Goal: Find specific page/section: Find specific page/section

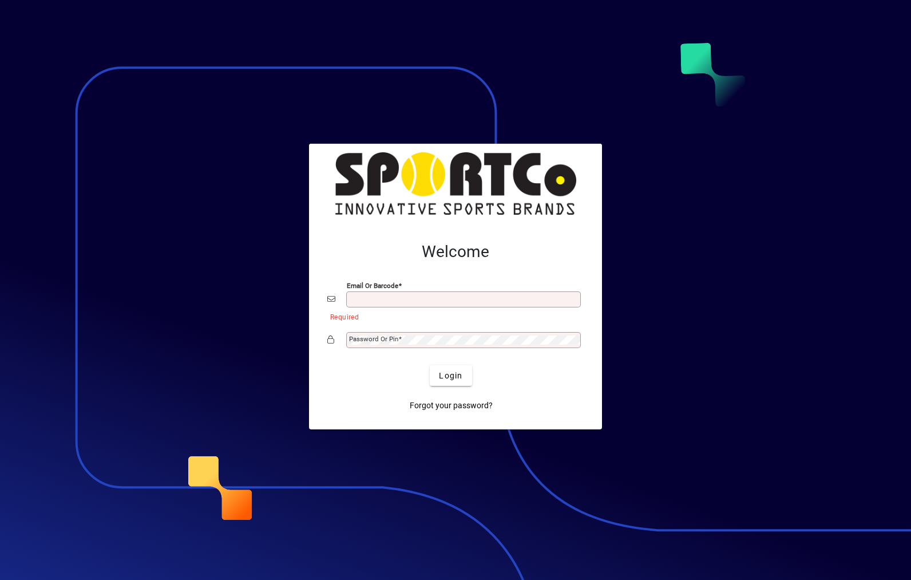
type input "**********"
click at [451, 375] on button "Login" at bounding box center [451, 375] width 42 height 21
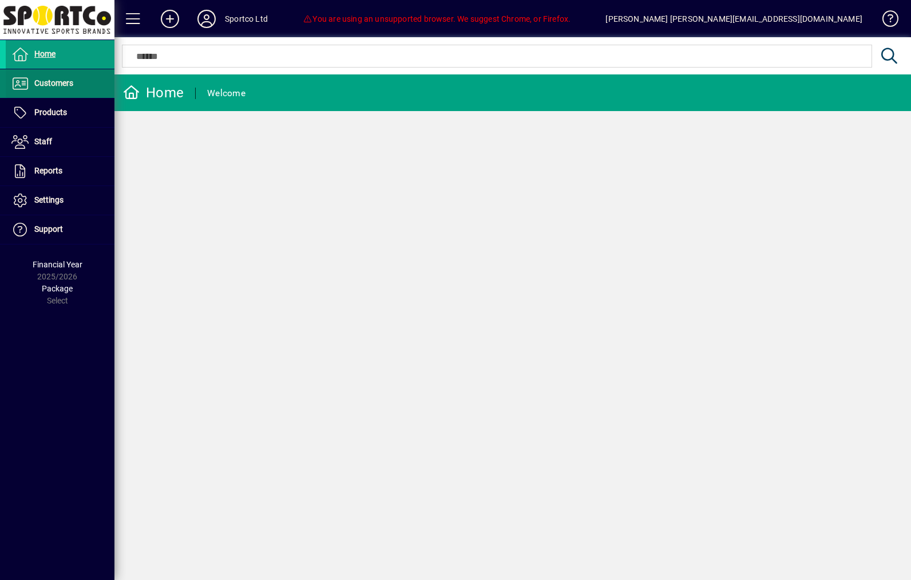
click at [39, 83] on span "Customers" at bounding box center [53, 82] width 39 height 9
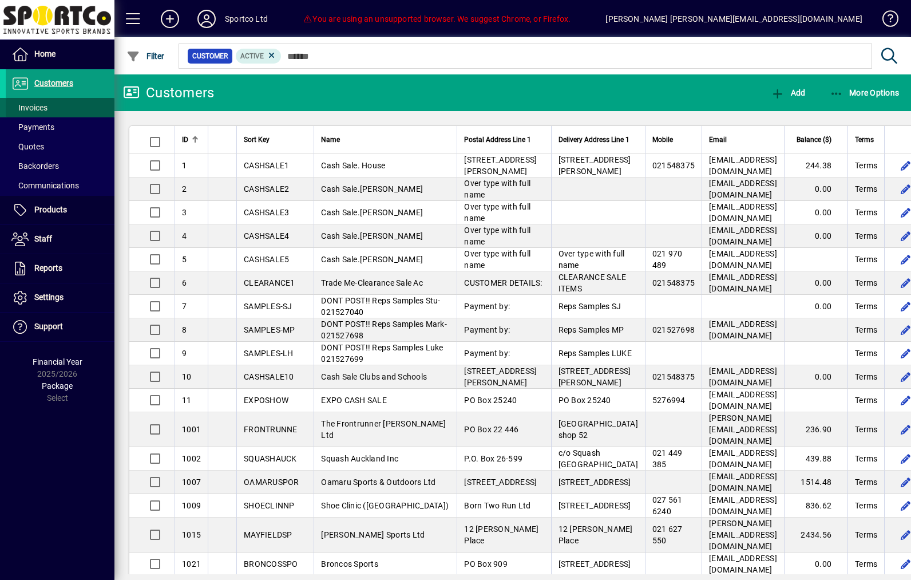
click at [28, 103] on span "Invoices" at bounding box center [29, 107] width 36 height 9
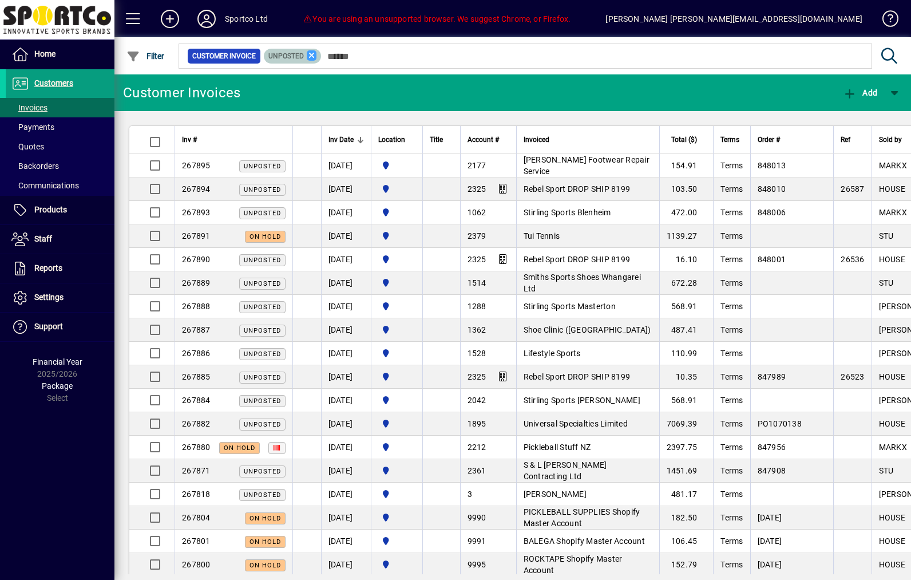
click at [317, 59] on icon at bounding box center [312, 55] width 10 height 10
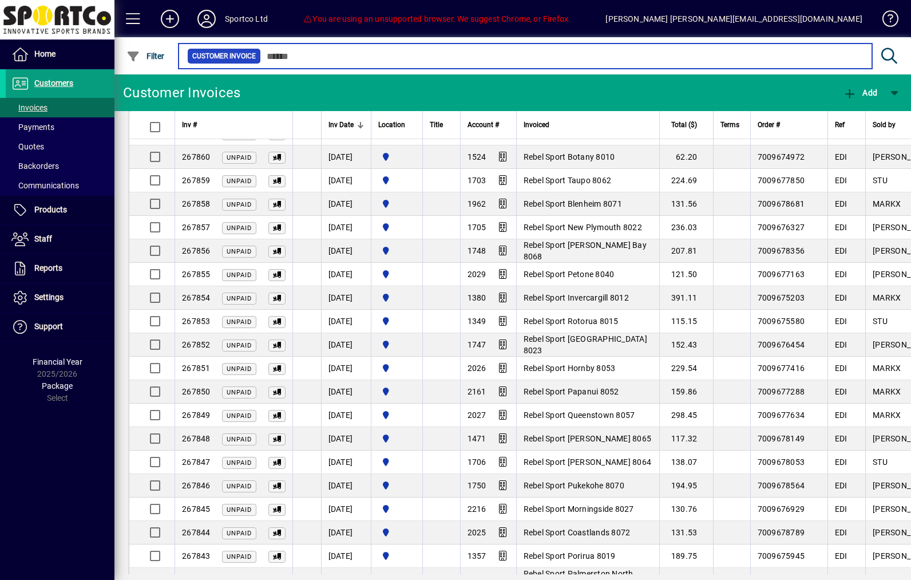
scroll to position [854, 0]
